Goal: Information Seeking & Learning: Compare options

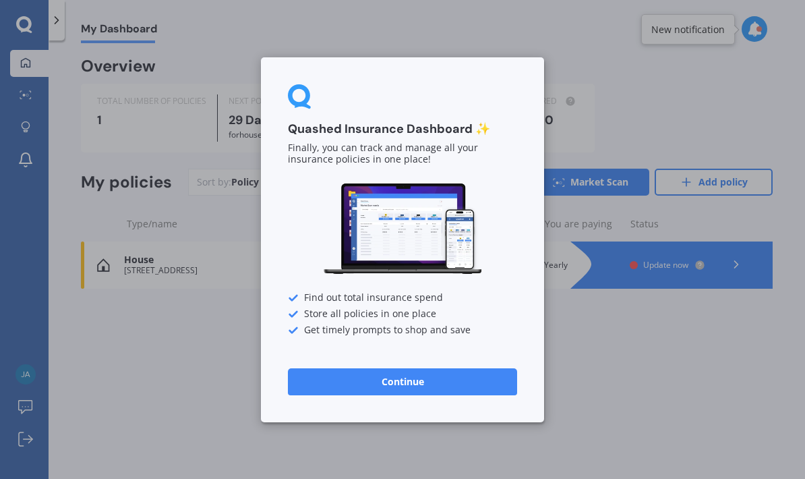
click at [424, 390] on button "Continue" at bounding box center [402, 381] width 229 height 27
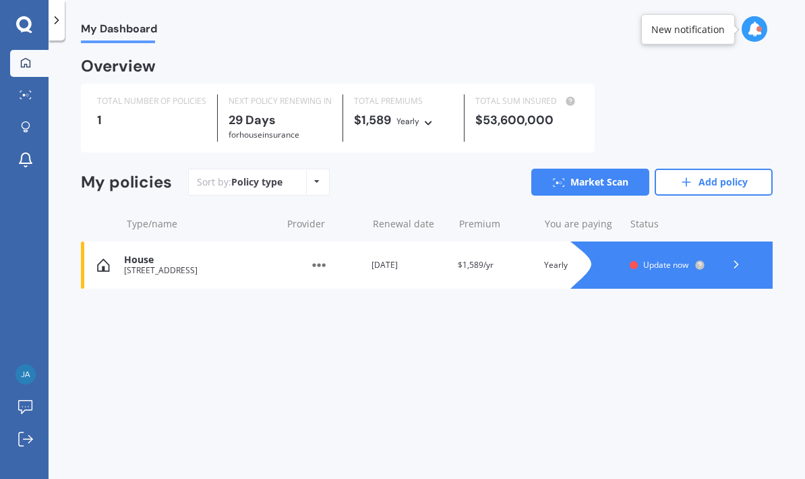
click at [614, 178] on link "Market Scan" at bounding box center [590, 182] width 118 height 27
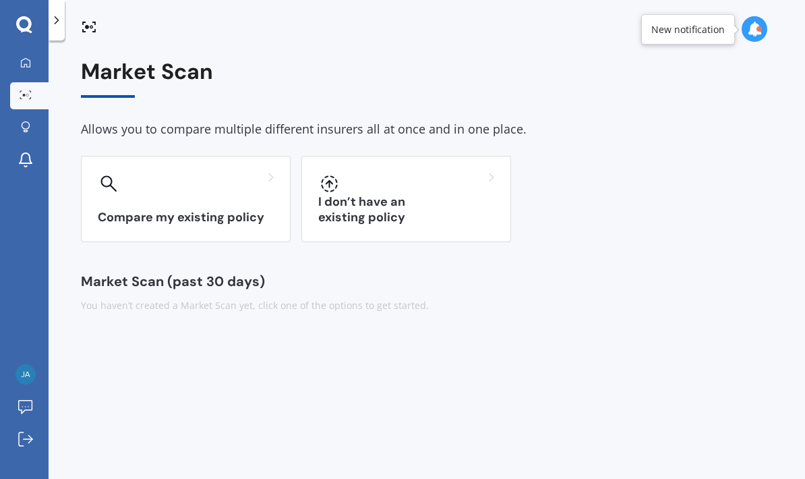
click at [236, 194] on div "Compare my existing policy" at bounding box center [186, 199] width 210 height 86
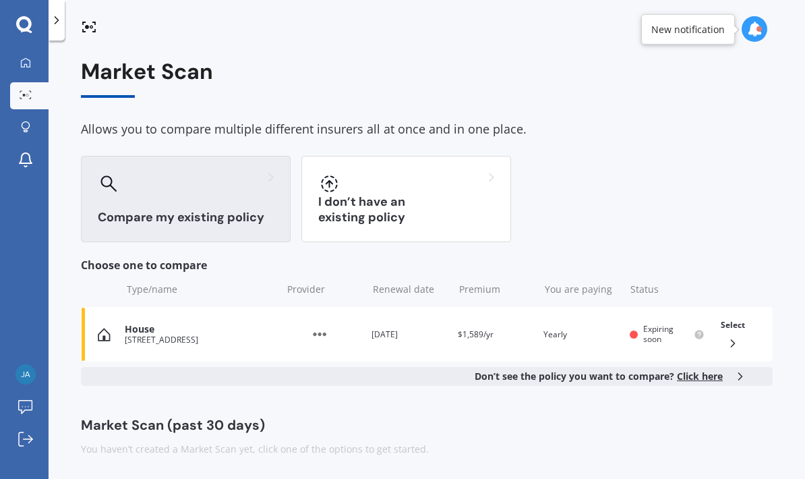
scroll to position [54, 0]
click at [743, 313] on div "Select" at bounding box center [733, 334] width 35 height 42
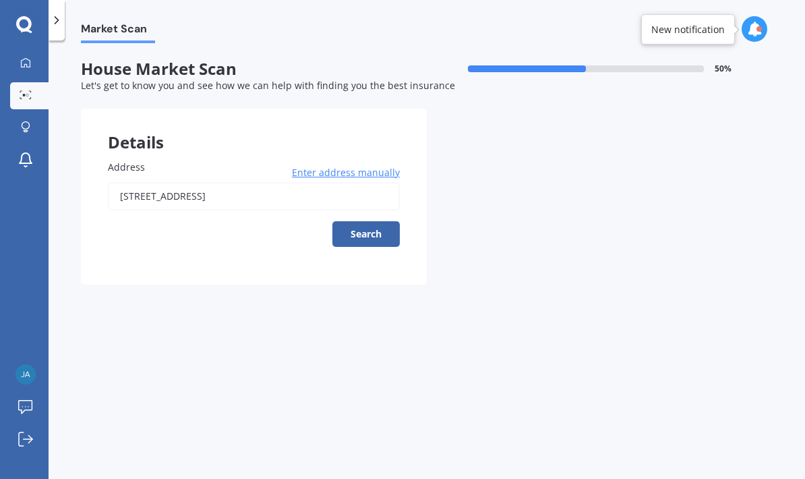
click at [386, 221] on button "Search" at bounding box center [365, 234] width 67 height 26
type input "[STREET_ADDRESS]"
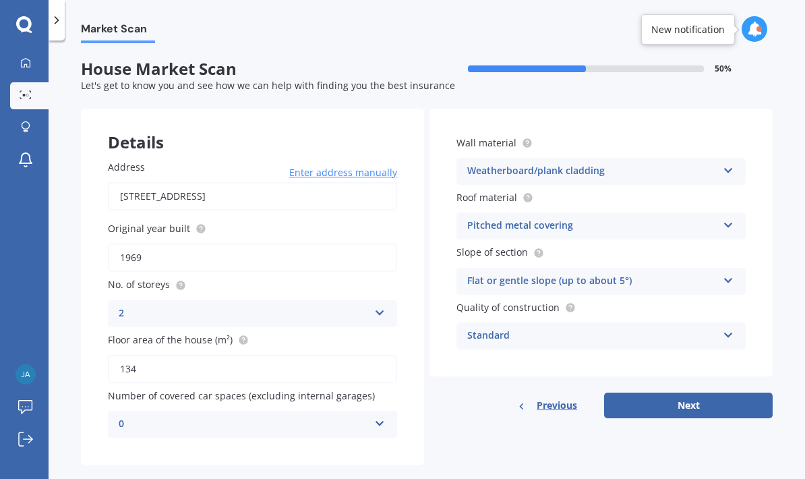
click at [698, 392] on button "Next" at bounding box center [688, 405] width 169 height 26
select select "15"
select select "05"
select select "1945"
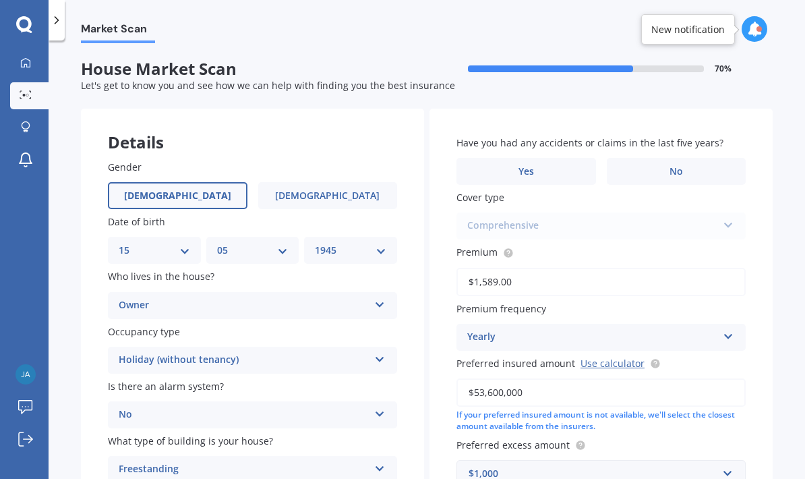
click at [694, 158] on label "No" at bounding box center [677, 171] width 140 height 27
click at [0, 0] on input "No" at bounding box center [0, 0] width 0 height 0
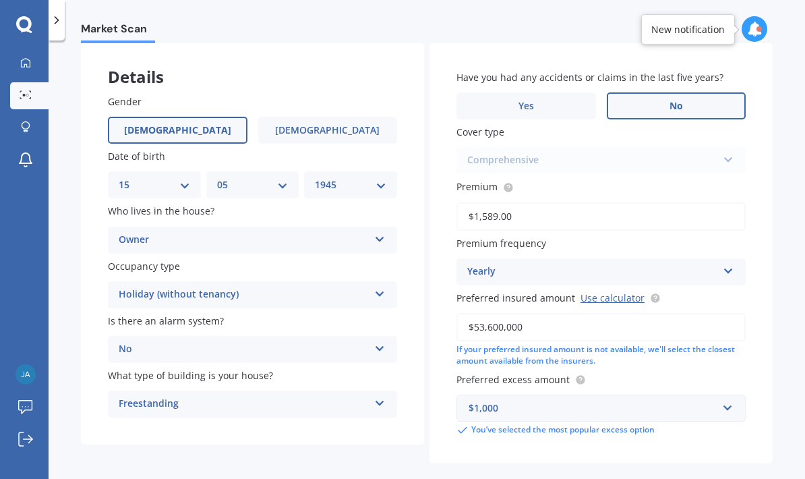
scroll to position [65, 0]
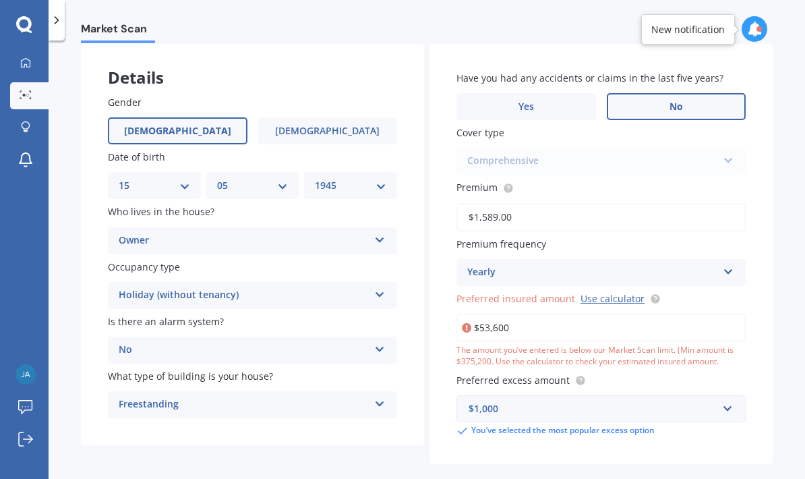
click at [537, 314] on input "$53,600" at bounding box center [601, 328] width 289 height 28
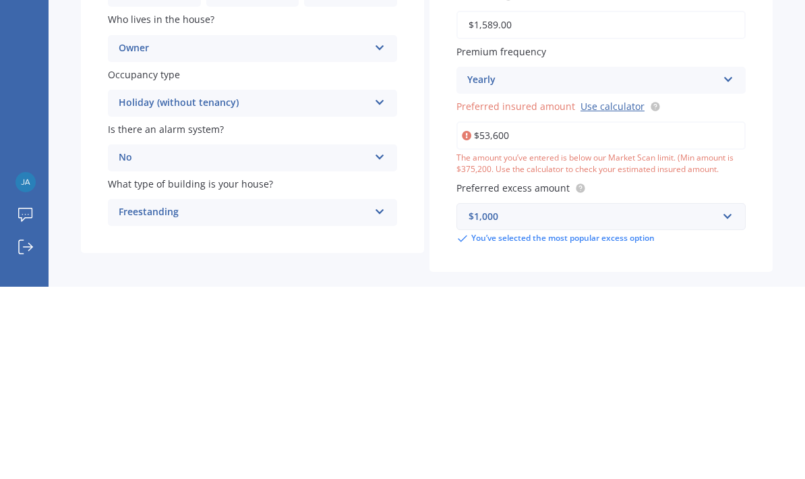
type input "$536,000"
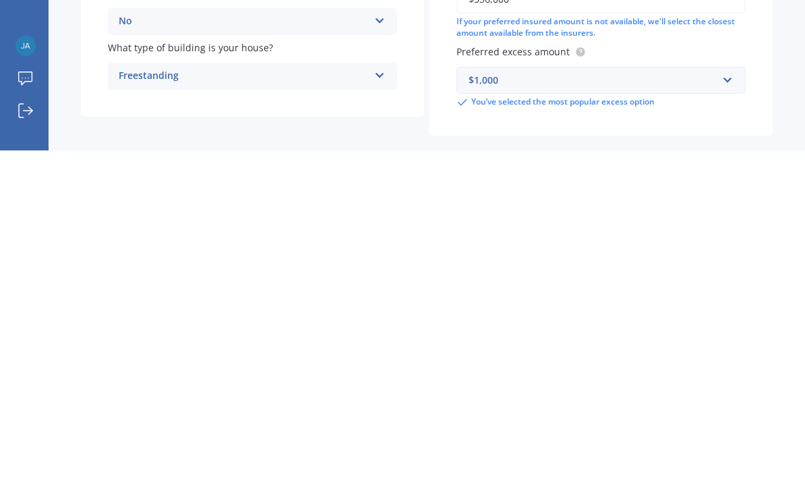
select select "15"
select select "05"
select select "1945"
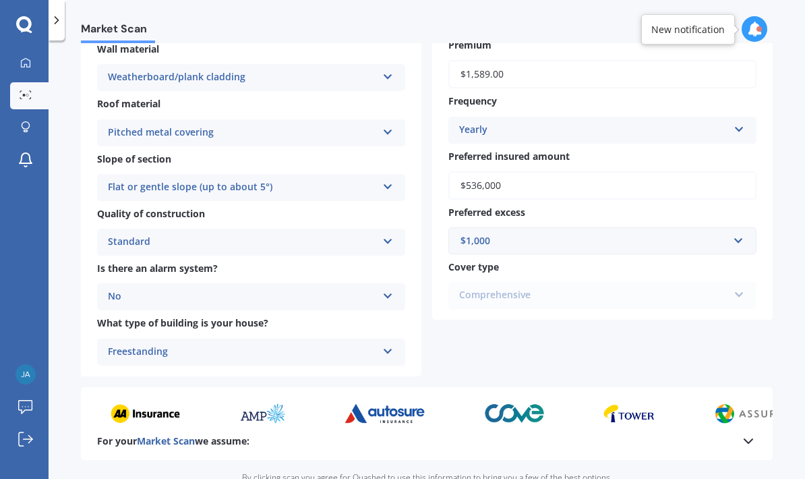
scroll to position [356, 0]
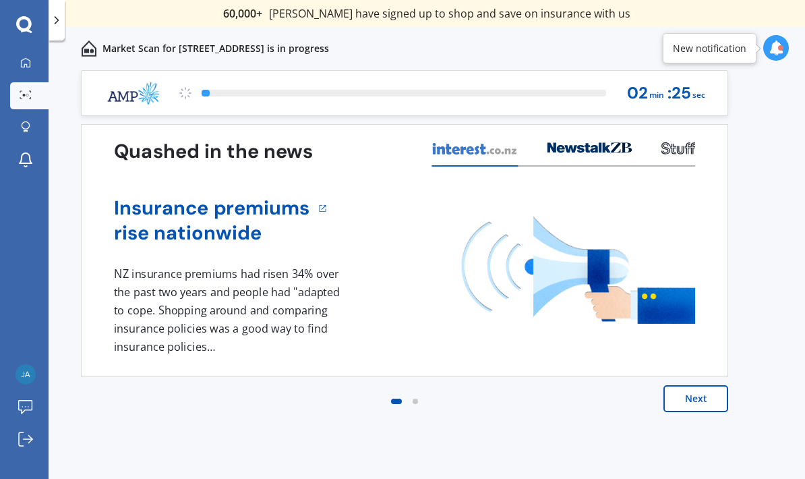
click at [705, 399] on button "Next" at bounding box center [696, 398] width 65 height 27
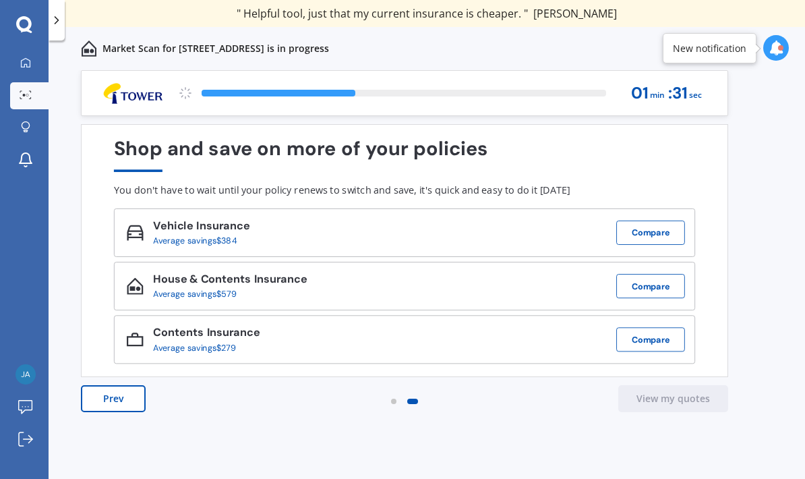
click at [742, 46] on div "New notification" at bounding box center [710, 48] width 74 height 13
click at [740, 49] on div "New notification" at bounding box center [710, 48] width 74 height 13
click at [782, 42] on icon at bounding box center [776, 47] width 15 height 15
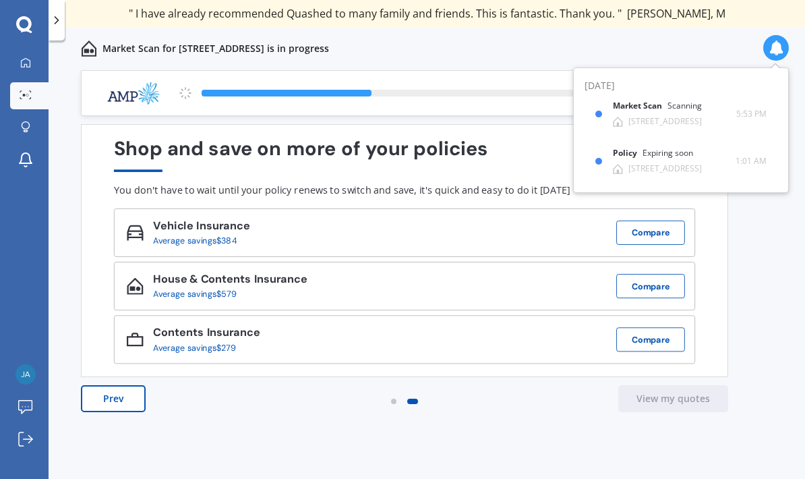
click at [787, 241] on div "Previous 60,000+ Kiwis have signed up to shop and save on insurance with us " H…" at bounding box center [427, 289] width 757 height 438
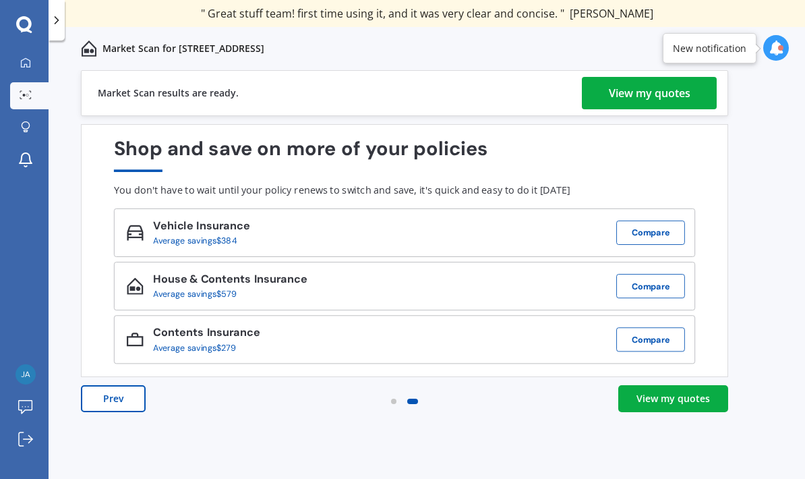
click at [655, 93] on div "View my quotes" at bounding box center [650, 93] width 82 height 32
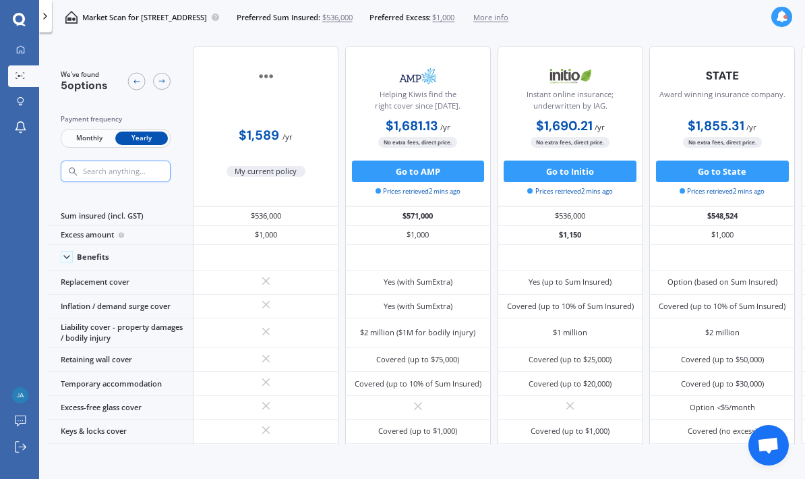
click at [299, 268] on div at bounding box center [266, 258] width 146 height 26
